Goal: Transaction & Acquisition: Purchase product/service

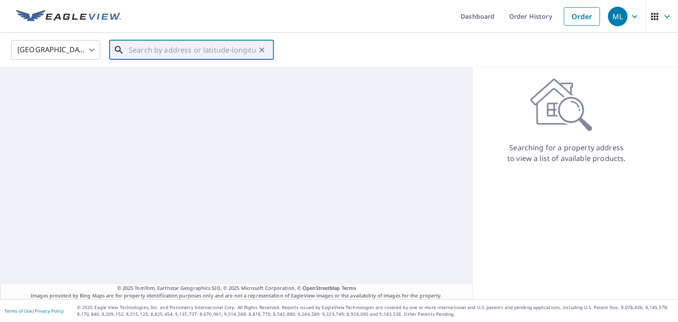
click at [159, 48] on input "text" at bounding box center [192, 49] width 127 height 25
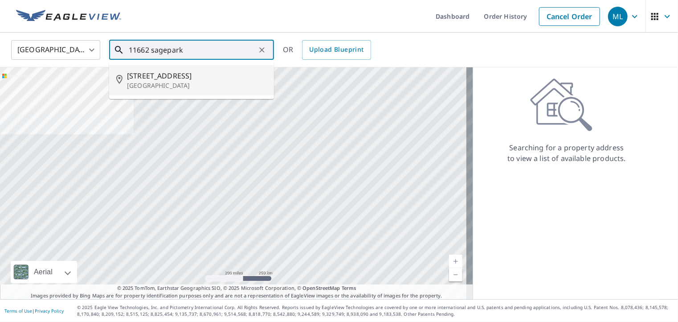
click at [199, 79] on span "[STREET_ADDRESS]" at bounding box center [197, 75] width 140 height 11
type input "[STREET_ADDRESS]"
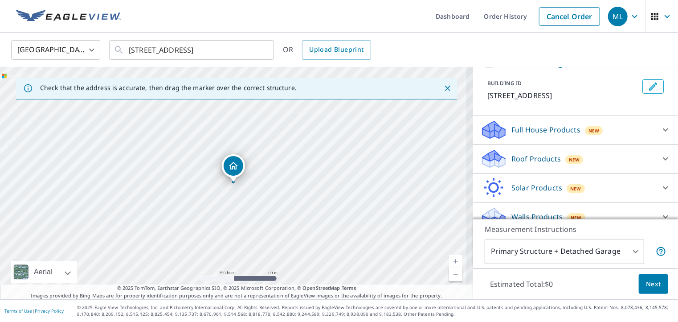
scroll to position [45, 0]
click at [527, 157] on p "Roof Products" at bounding box center [535, 158] width 49 height 11
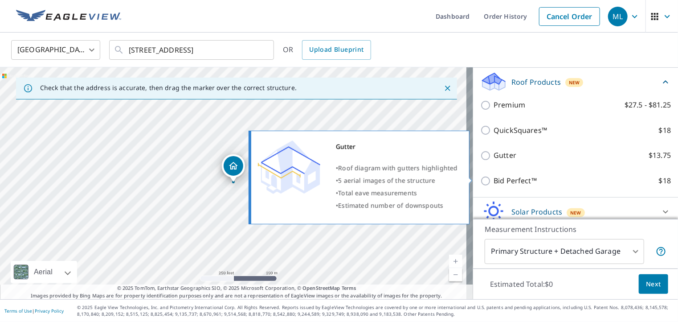
scroll to position [134, 0]
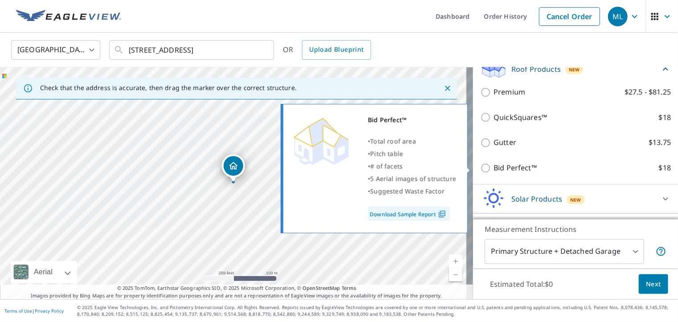
click at [481, 165] on input "Bid Perfect™ $18" at bounding box center [486, 168] width 13 height 11
checkbox input "true"
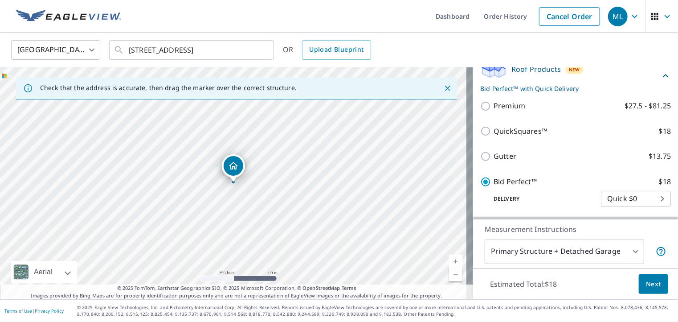
click at [646, 285] on span "Next" at bounding box center [653, 283] width 15 height 11
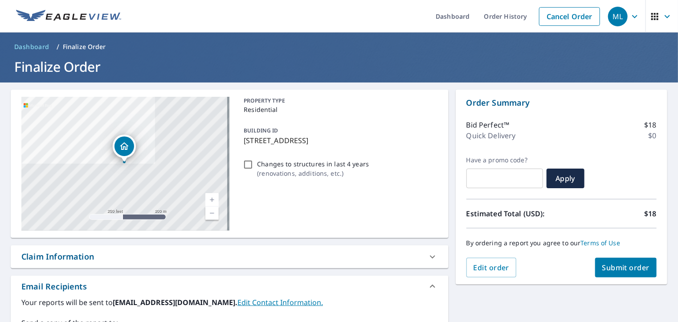
click at [622, 267] on span "Submit order" at bounding box center [626, 267] width 48 height 10
